Goal: Navigation & Orientation: Find specific page/section

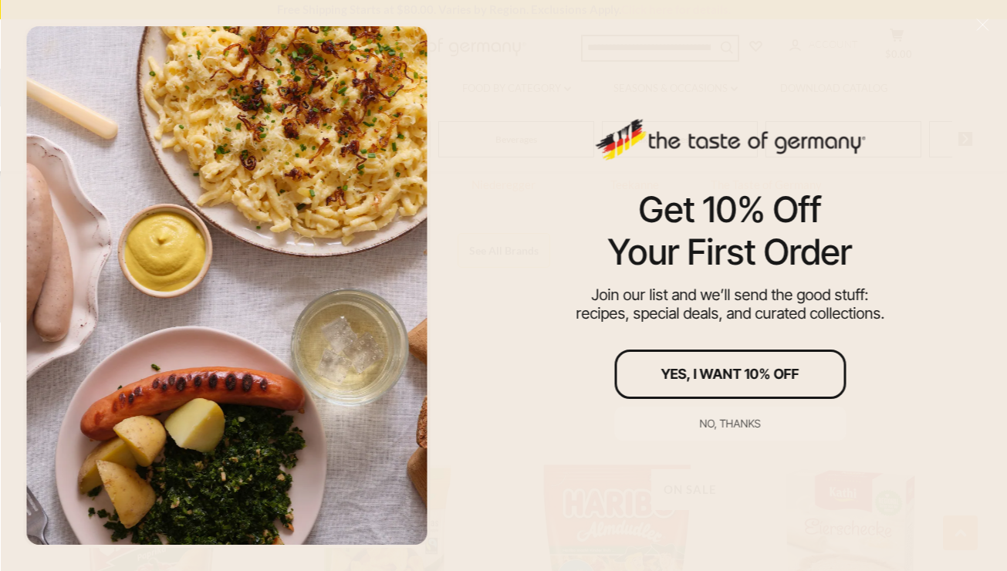
scroll to position [1111, 0]
click at [739, 424] on div "No, thanks" at bounding box center [730, 423] width 61 height 11
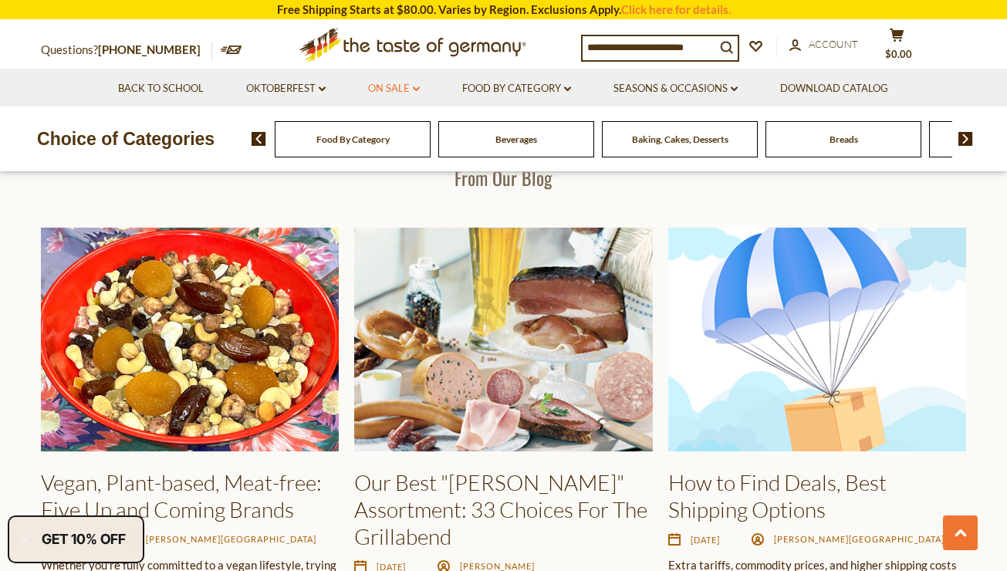
scroll to position [2006, 0]
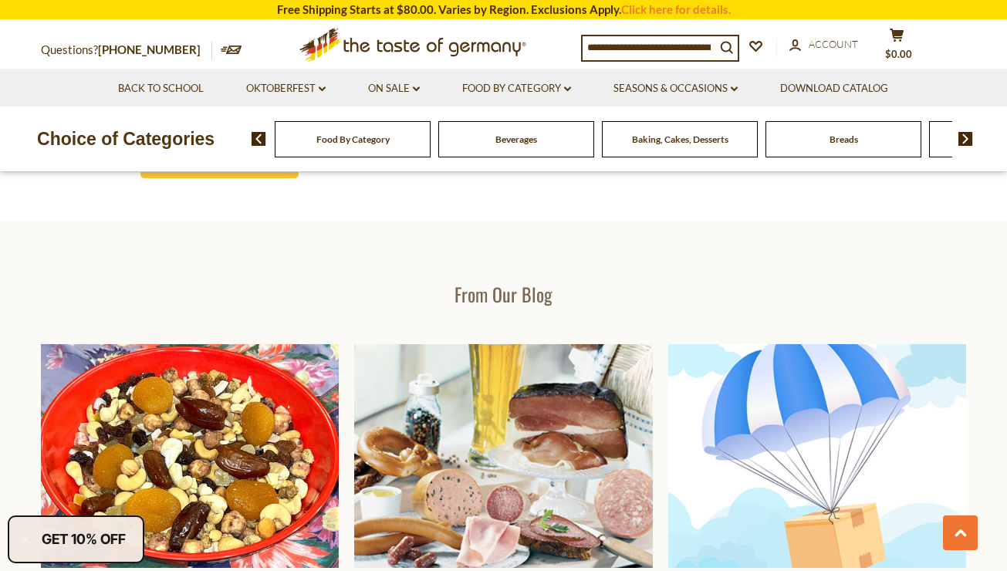
click at [961, 135] on img at bounding box center [966, 139] width 15 height 14
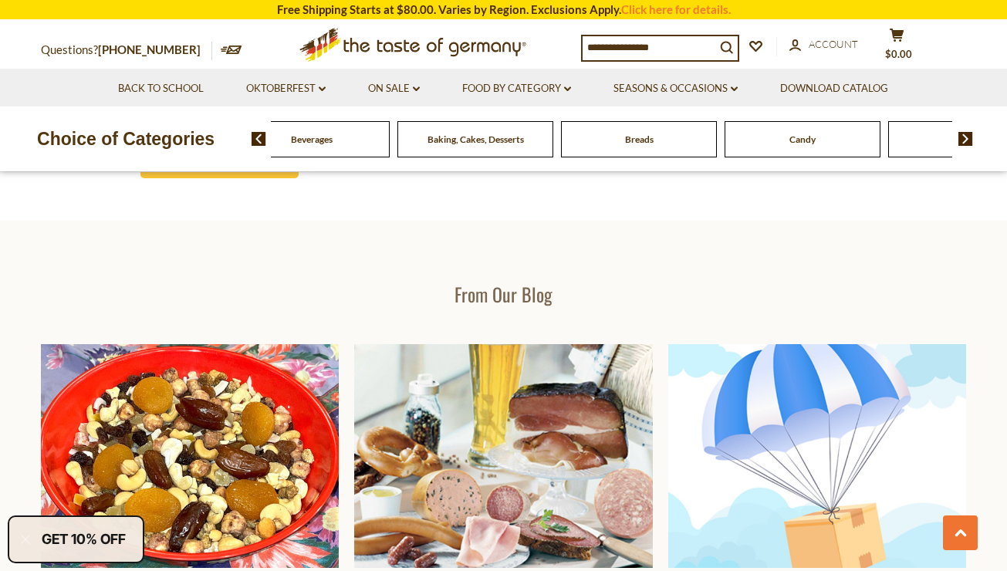
click at [961, 135] on img at bounding box center [966, 139] width 15 height 14
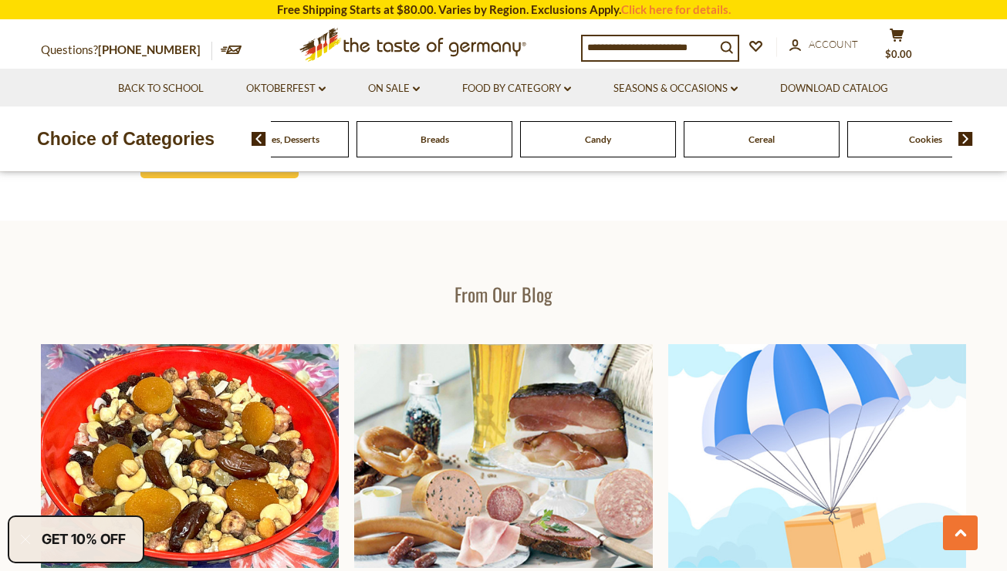
click at [961, 139] on img at bounding box center [966, 139] width 15 height 14
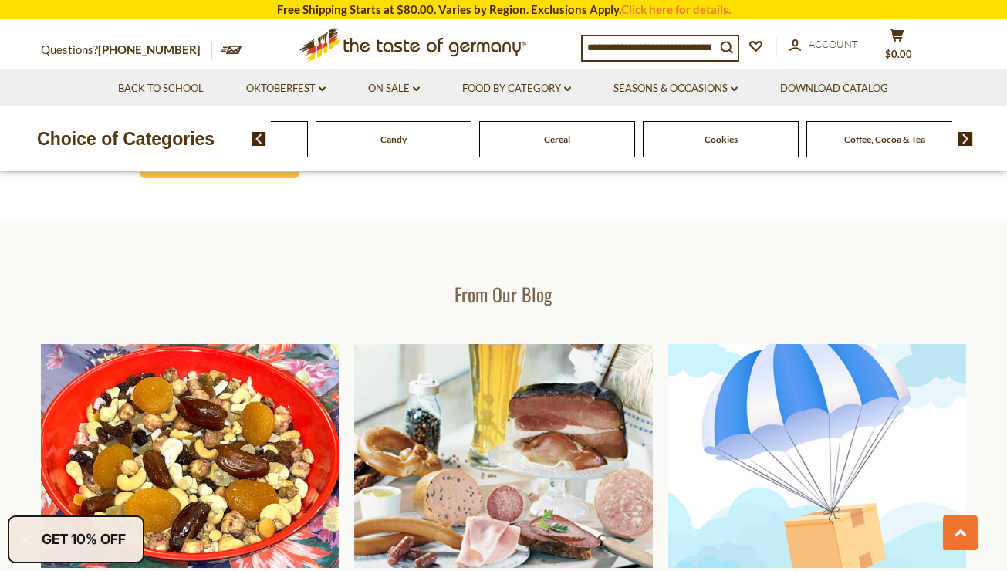
click at [961, 139] on img at bounding box center [966, 139] width 15 height 14
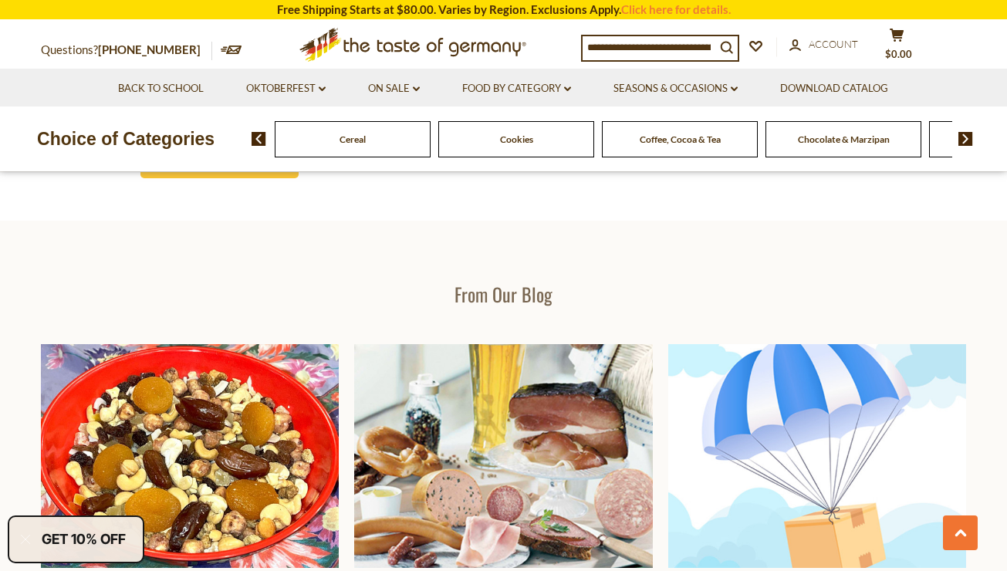
click at [961, 139] on img at bounding box center [966, 139] width 15 height 14
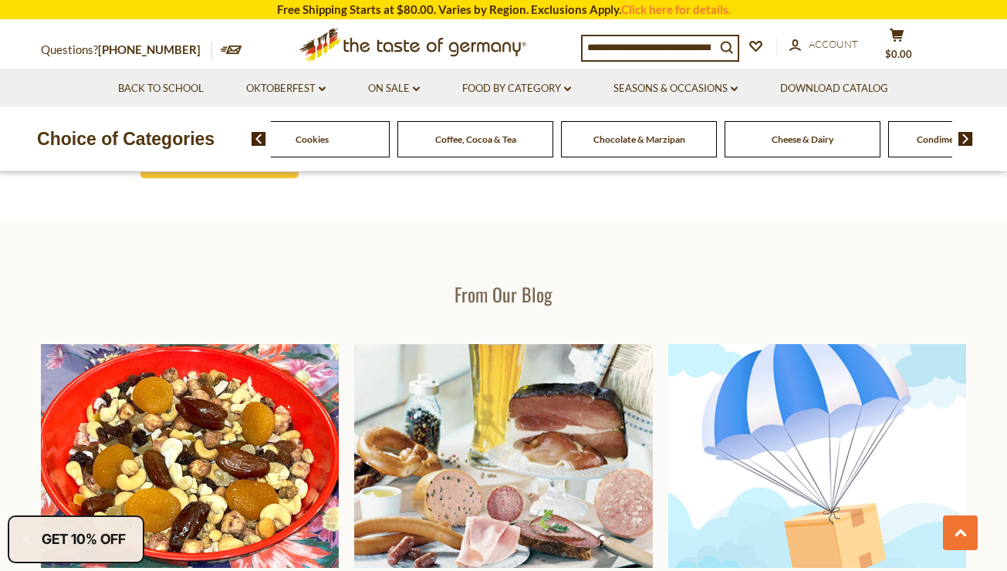
click at [961, 139] on img at bounding box center [966, 139] width 15 height 14
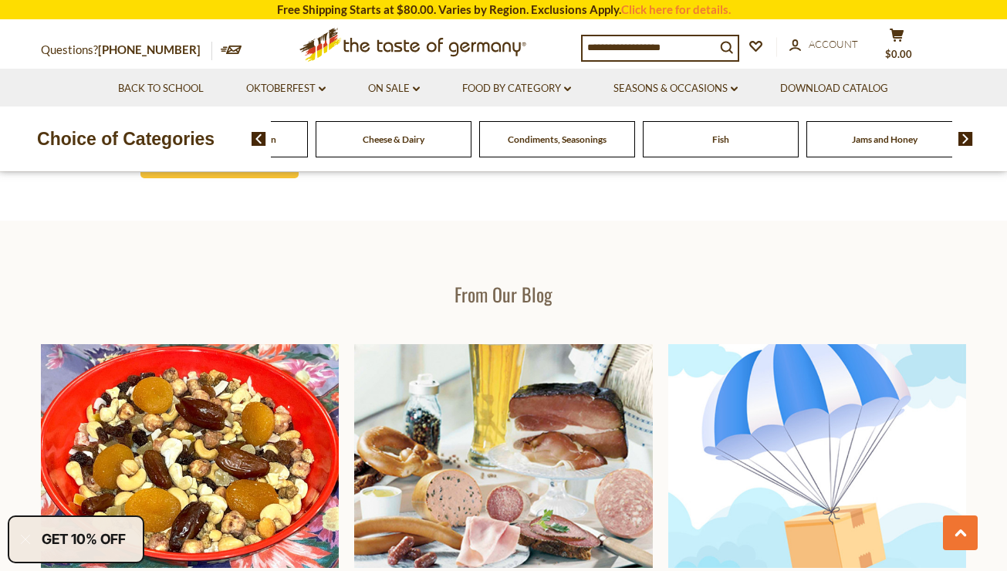
click at [961, 139] on img at bounding box center [966, 139] width 15 height 14
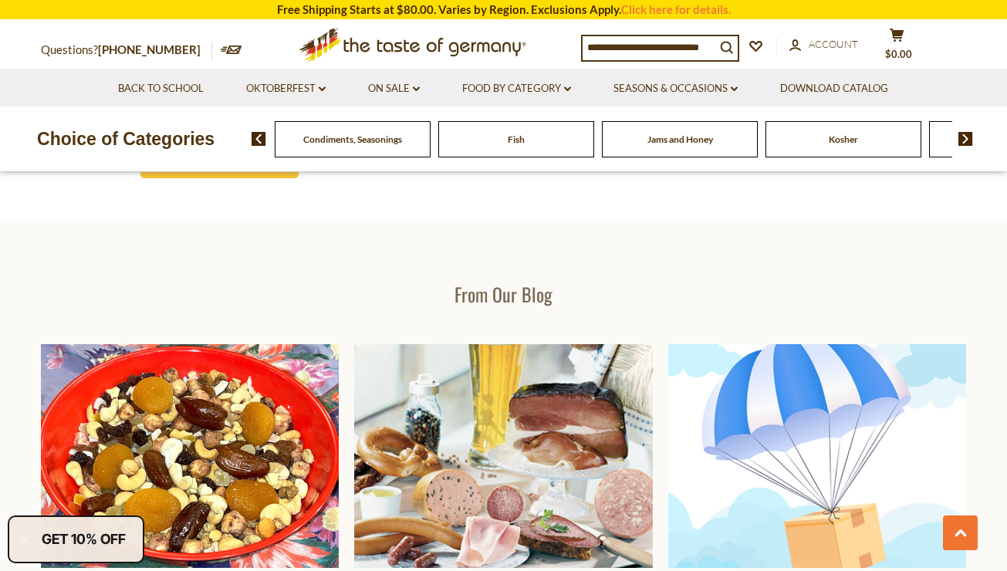
click at [961, 139] on img at bounding box center [966, 139] width 15 height 14
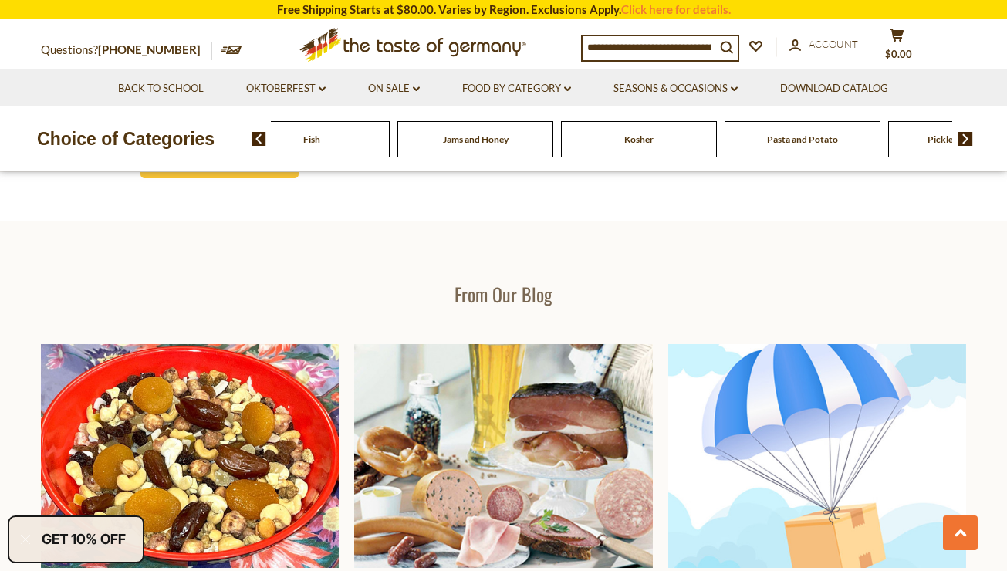
click at [961, 139] on img at bounding box center [966, 139] width 15 height 14
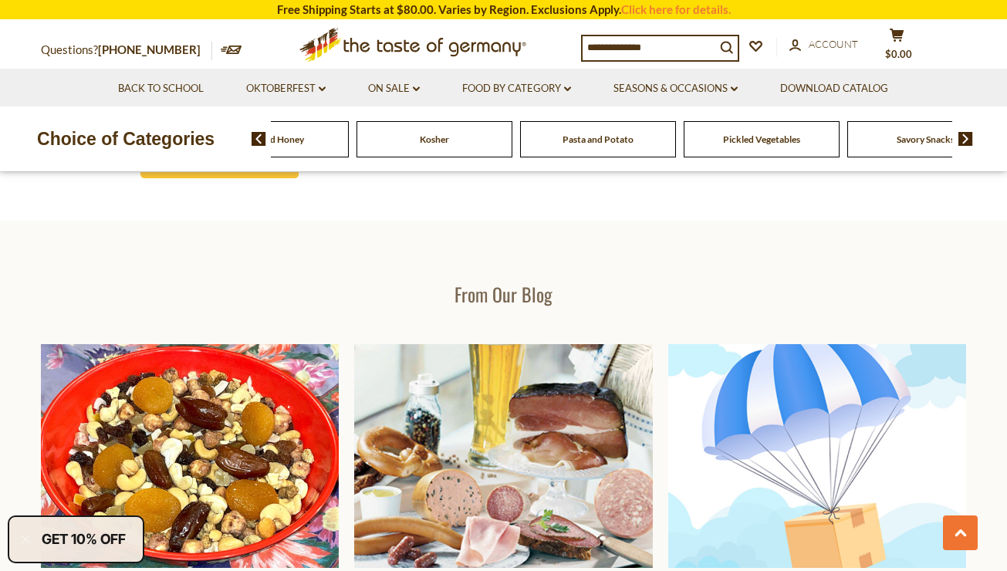
click at [961, 139] on img at bounding box center [966, 139] width 15 height 14
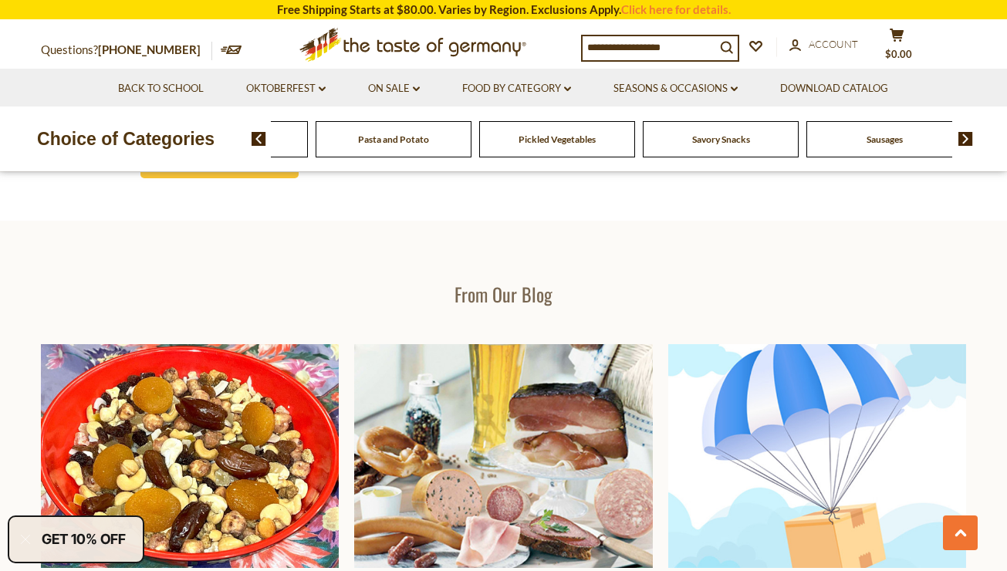
click at [961, 139] on img at bounding box center [966, 139] width 15 height 14
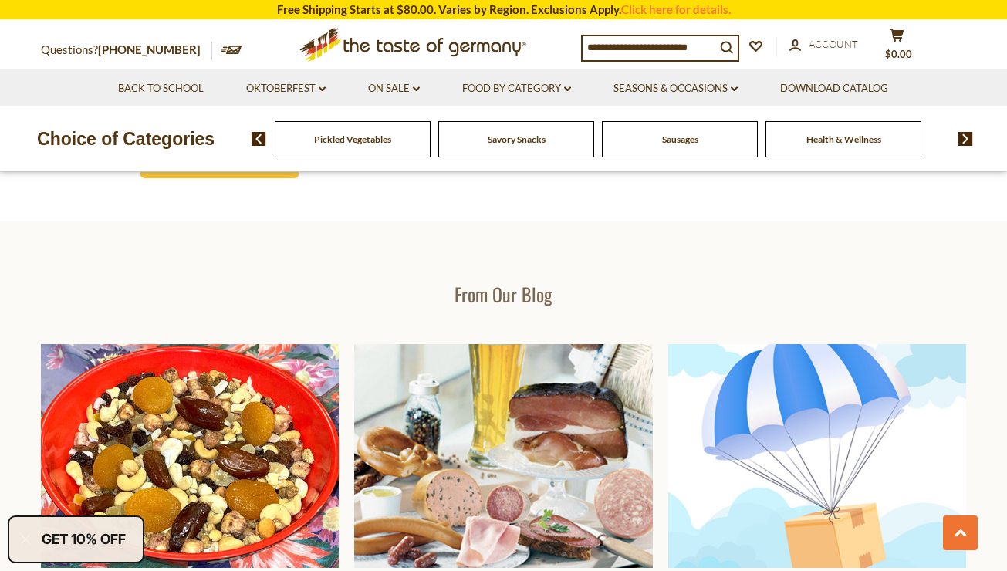
click at [961, 139] on img at bounding box center [966, 139] width 15 height 14
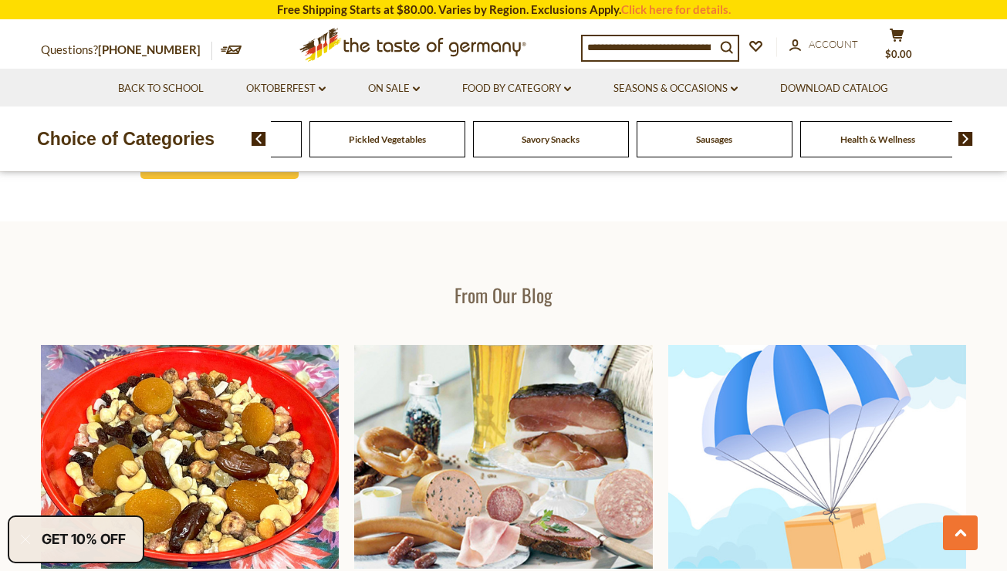
scroll to position [2031, 0]
click at [256, 136] on img at bounding box center [259, 139] width 15 height 14
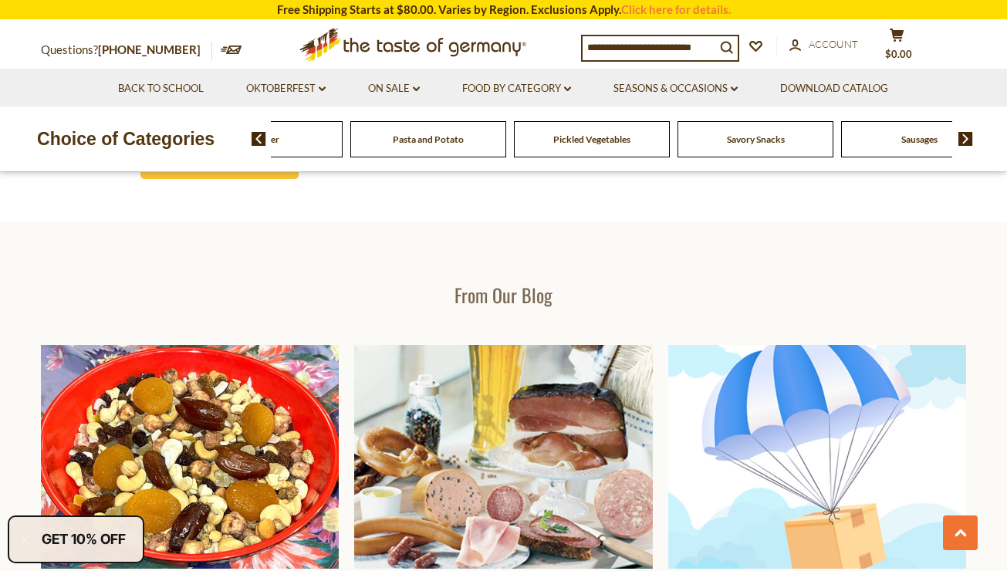
click at [256, 136] on img at bounding box center [259, 139] width 15 height 14
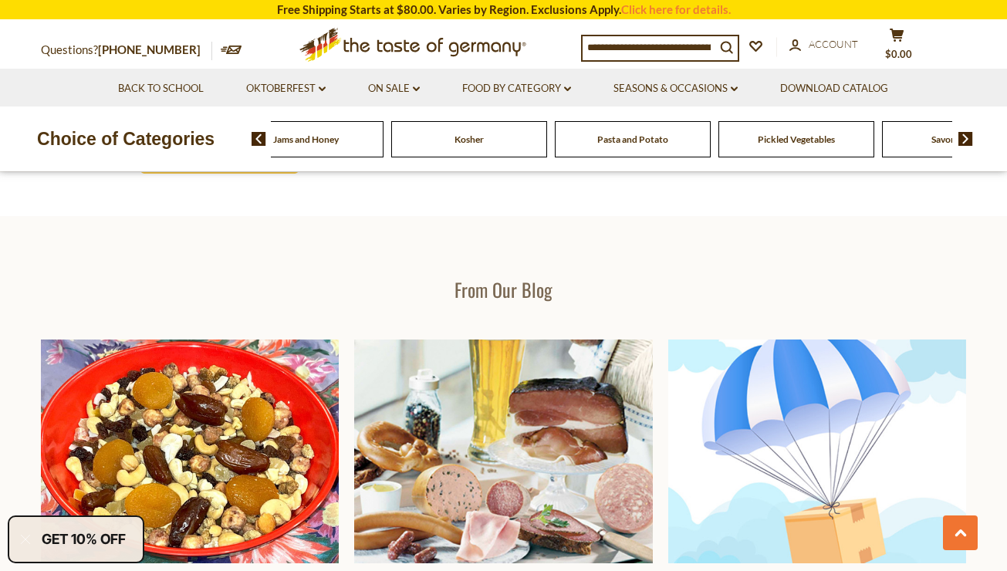
scroll to position [2006, 0]
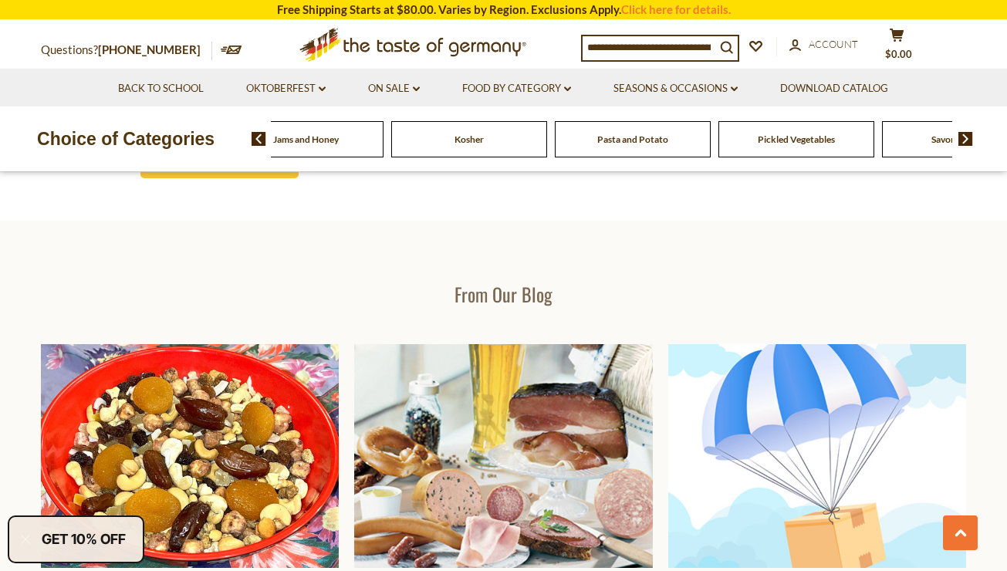
click at [256, 136] on img at bounding box center [259, 139] width 15 height 14
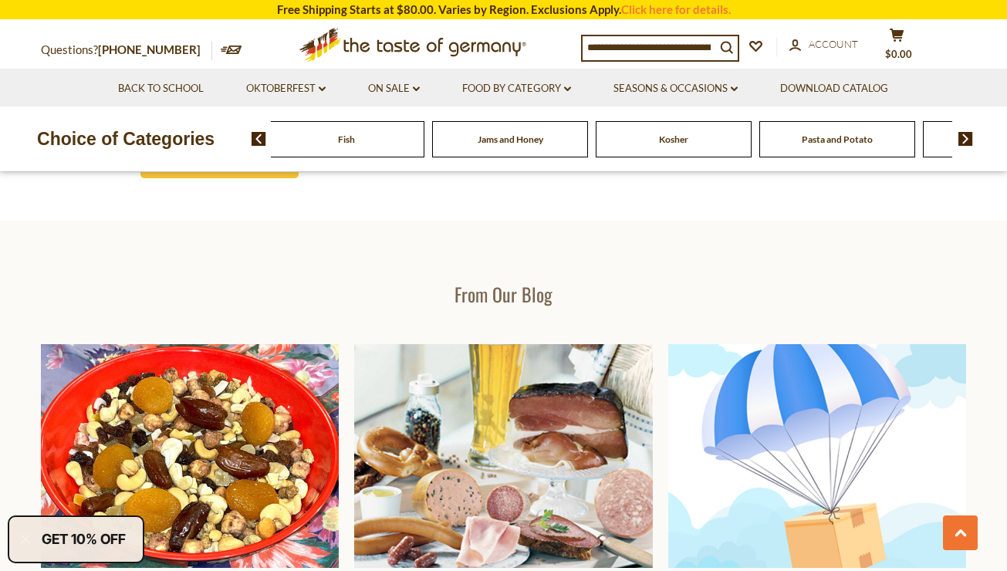
click at [256, 136] on img at bounding box center [259, 139] width 15 height 14
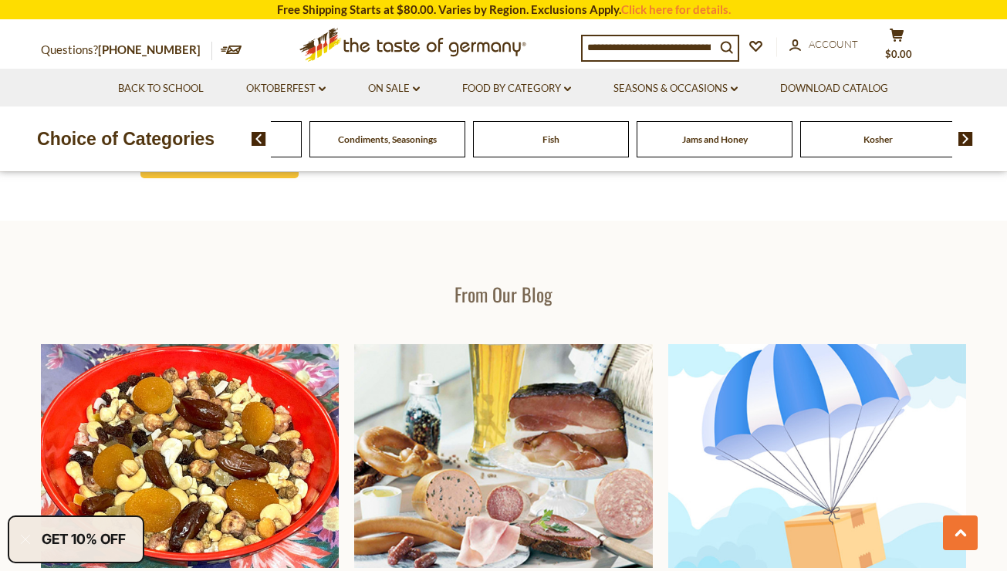
click at [256, 135] on img at bounding box center [259, 139] width 15 height 14
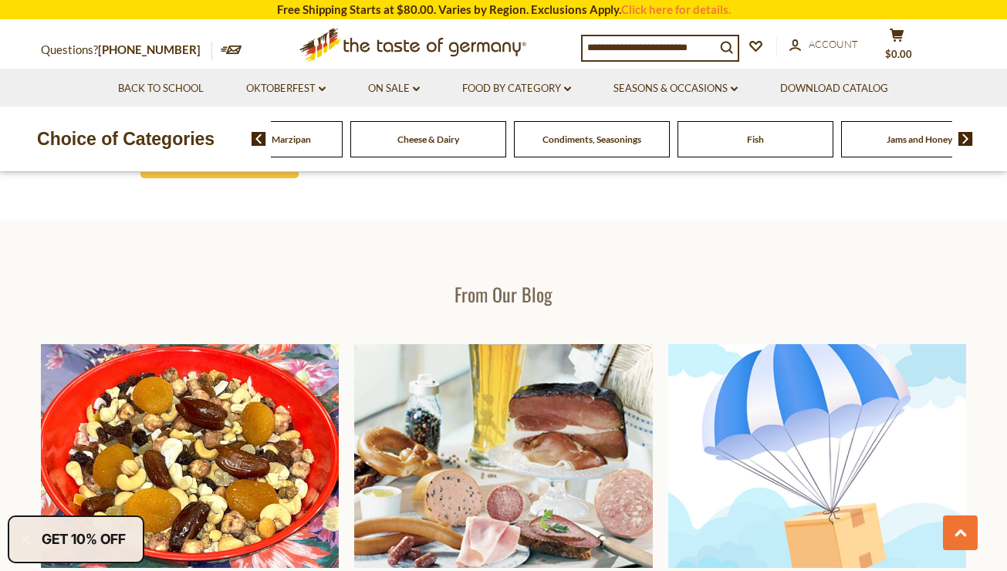
click at [608, 144] on span "Condiments, Seasonings" at bounding box center [592, 140] width 99 height 12
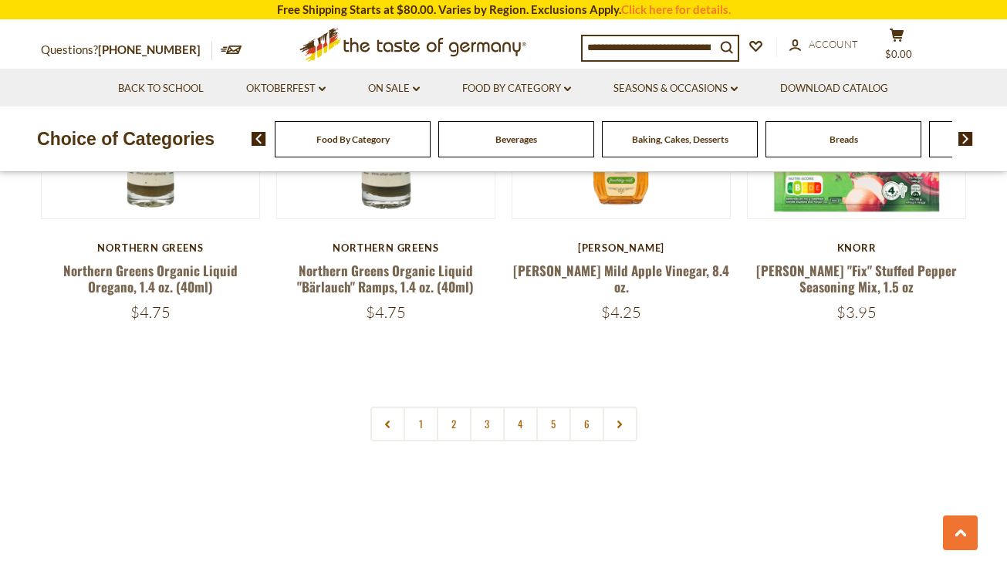
scroll to position [3627, 0]
